Goal: Feedback & Contribution: Contribute content

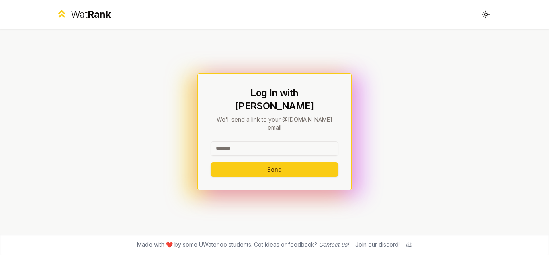
click at [265, 141] on input at bounding box center [275, 148] width 128 height 14
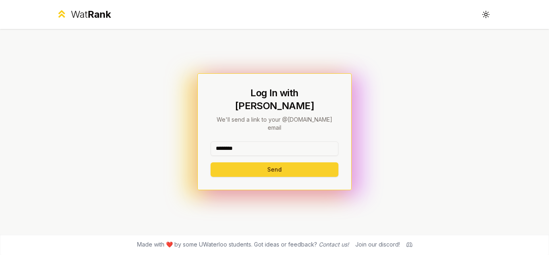
type input "********"
click at [229, 162] on button "Send" at bounding box center [275, 169] width 128 height 14
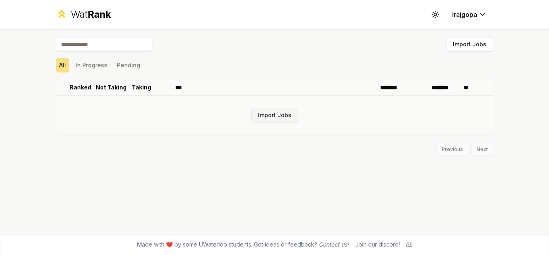
click at [282, 117] on button "Import Jobs" at bounding box center [274, 115] width 47 height 14
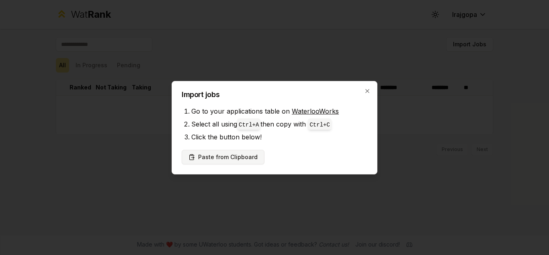
click at [239, 156] on button "Paste from Clipboard" at bounding box center [223, 157] width 83 height 14
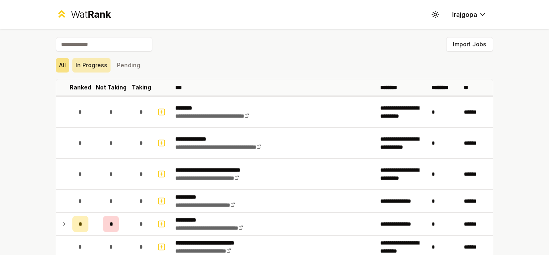
click at [95, 67] on button "In Progress" at bounding box center [91, 65] width 38 height 14
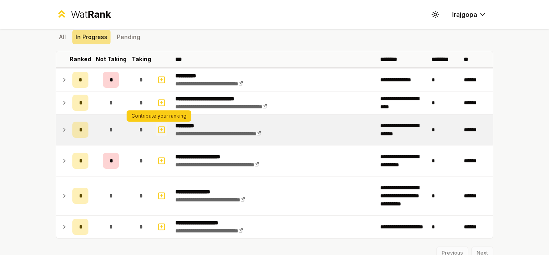
scroll to position [28, 0]
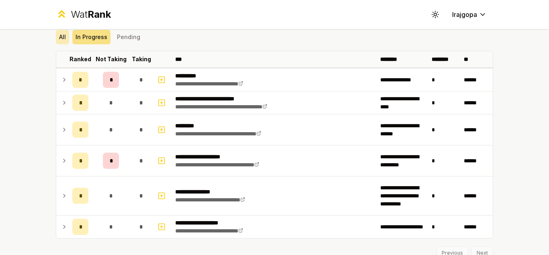
click at [59, 37] on button "All" at bounding box center [62, 37] width 13 height 14
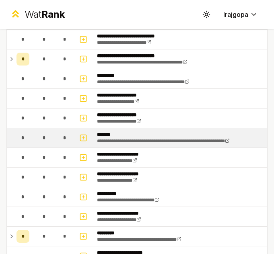
scroll to position [150, 0]
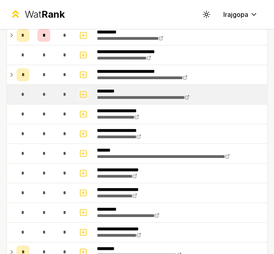
click at [83, 93] on icon "button" at bounding box center [83, 95] width 8 height 10
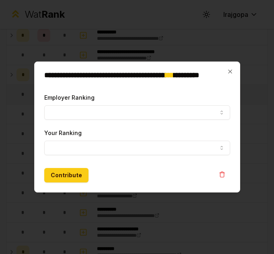
select select
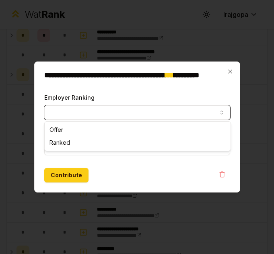
click at [81, 110] on button "Employer Ranking" at bounding box center [137, 112] width 186 height 14
select select "*****"
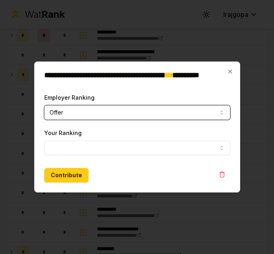
click at [65, 144] on button "Your Ranking" at bounding box center [137, 148] width 186 height 14
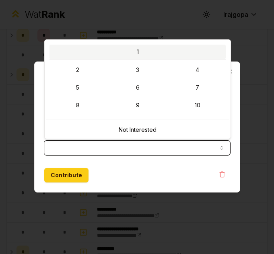
select select "*"
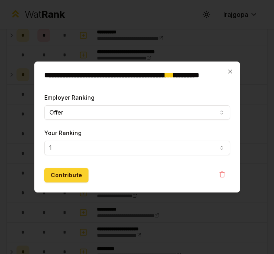
click at [59, 173] on button "Contribute" at bounding box center [66, 175] width 44 height 14
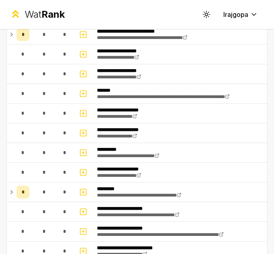
scroll to position [211, 0]
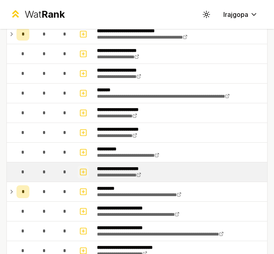
click at [84, 171] on icon "button" at bounding box center [83, 172] width 8 height 10
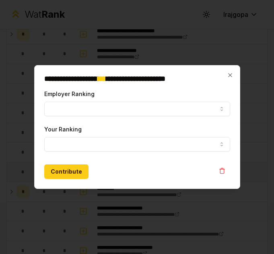
select select
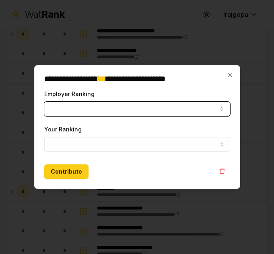
click at [66, 109] on button "Employer Ranking" at bounding box center [137, 109] width 186 height 14
select select "*****"
click at [76, 140] on button "Your Ranking" at bounding box center [137, 144] width 186 height 14
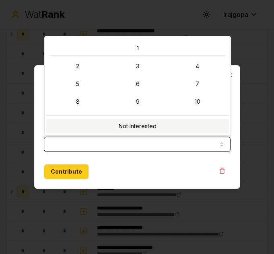
select select "**********"
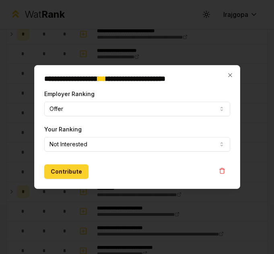
click at [73, 170] on button "Contribute" at bounding box center [66, 172] width 44 height 14
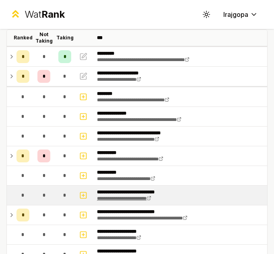
scroll to position [0, 0]
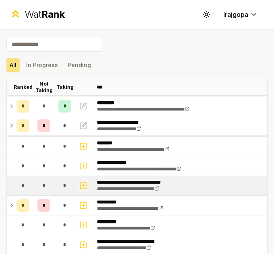
click at [84, 186] on icon "button" at bounding box center [83, 186] width 3 height 0
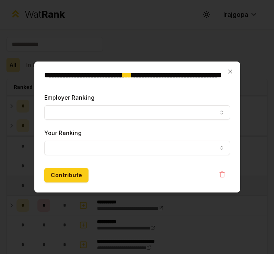
select select
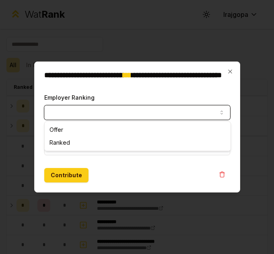
click at [90, 115] on button "Employer Ranking" at bounding box center [137, 112] width 186 height 14
select select "******"
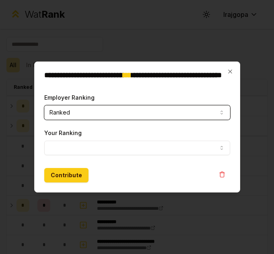
click at [77, 142] on button "Your Ranking" at bounding box center [137, 148] width 186 height 14
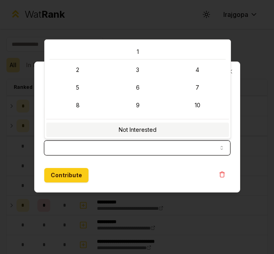
select select "**********"
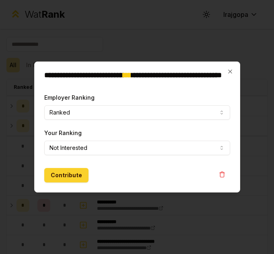
click at [68, 173] on button "Contribute" at bounding box center [66, 175] width 44 height 14
click at [74, 175] on button "Contribute" at bounding box center [66, 175] width 44 height 14
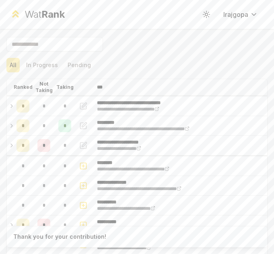
click at [81, 167] on icon "button" at bounding box center [83, 166] width 8 height 10
select select
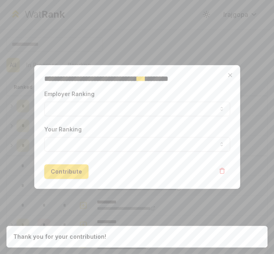
click at [142, 202] on div at bounding box center [137, 127] width 274 height 254
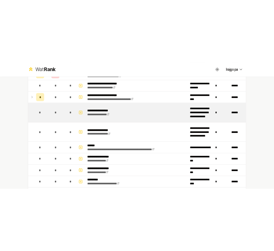
scroll to position [271, 0]
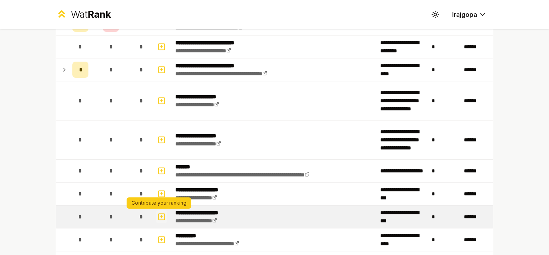
click at [162, 218] on rect "button" at bounding box center [162, 216] width 6 height 6
select select
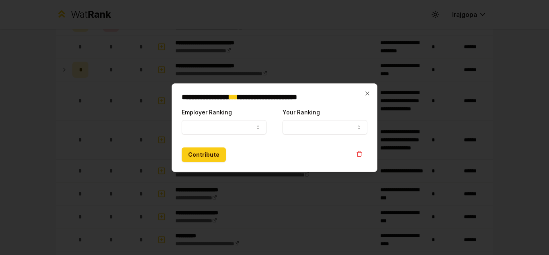
click at [214, 136] on form "**********" at bounding box center [275, 134] width 186 height 55
click at [210, 128] on button "Employer Ranking" at bounding box center [224, 127] width 85 height 14
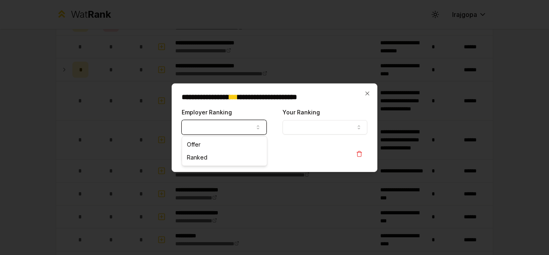
click at [318, 144] on form "**********" at bounding box center [275, 134] width 186 height 55
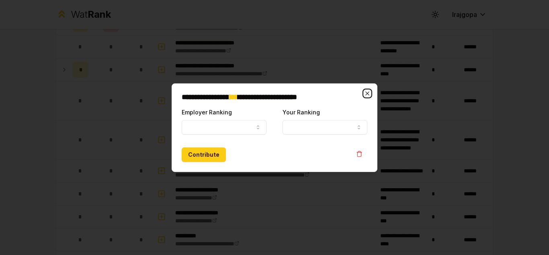
click at [368, 93] on icon "button" at bounding box center [367, 93] width 6 height 6
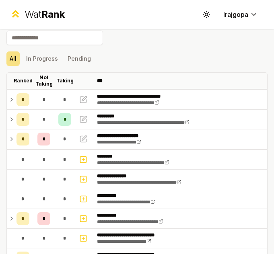
scroll to position [0, 0]
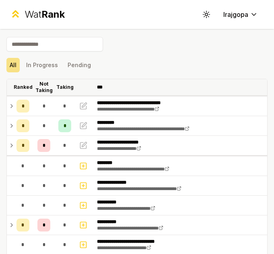
click at [25, 86] on p "Ranked" at bounding box center [23, 87] width 19 height 6
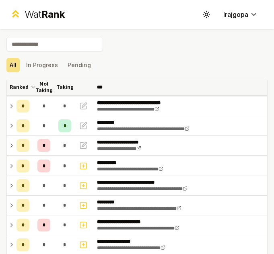
click at [64, 88] on p "Taking" at bounding box center [64, 87] width 17 height 6
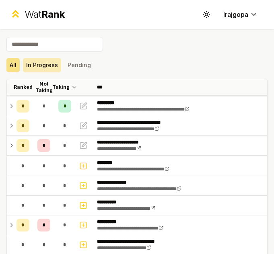
click at [35, 67] on button "In Progress" at bounding box center [42, 65] width 38 height 14
